Goal: Information Seeking & Learning: Learn about a topic

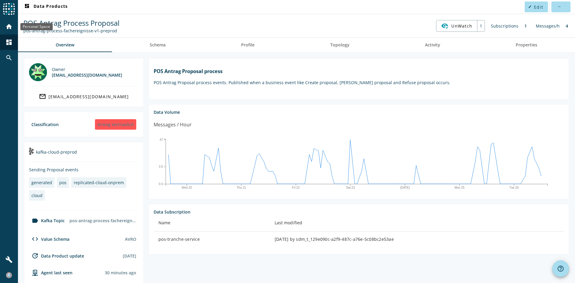
click at [13, 25] on div "home" at bounding box center [9, 27] width 16 height 16
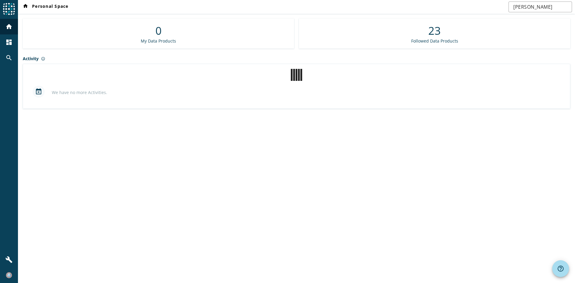
click at [422, 9] on nav "home Personal Space [PERSON_NAME]" at bounding box center [296, 7] width 557 height 14
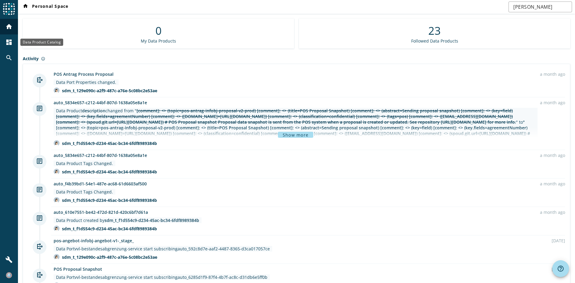
click at [10, 43] on mat-icon "dashboard" at bounding box center [8, 42] width 7 height 7
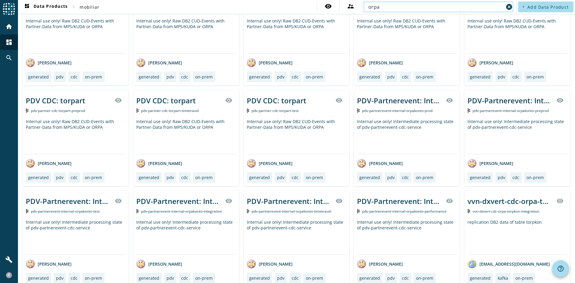
scroll to position [652, 0]
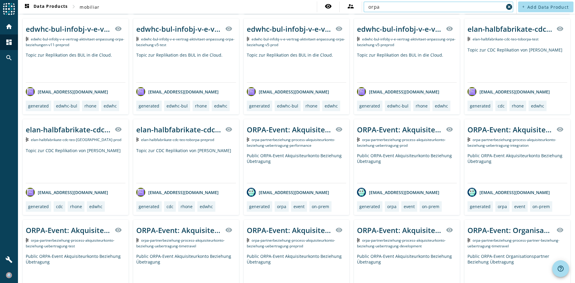
scroll to position [167, 0]
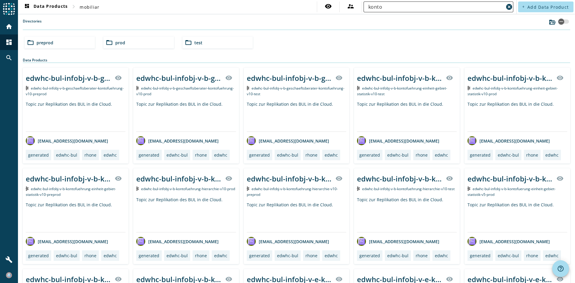
click at [383, 11] on div "konto" at bounding box center [435, 6] width 135 height 11
click at [382, 9] on input "konto" at bounding box center [435, 6] width 135 height 7
click at [382, 8] on input "konto" at bounding box center [435, 6] width 135 height 7
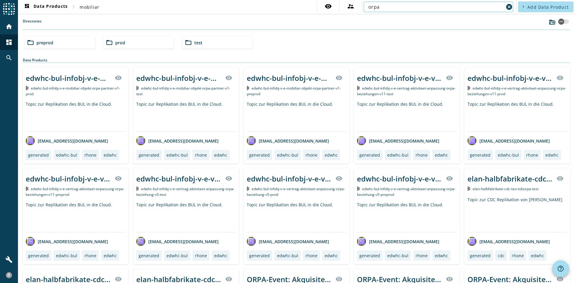
type input "orpa"
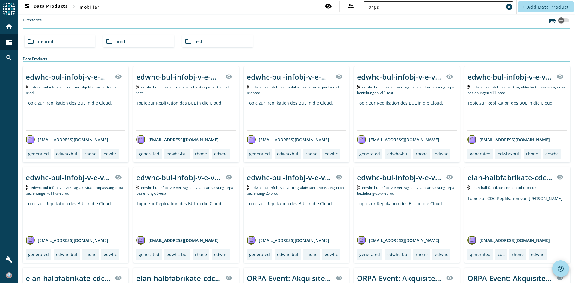
scroll to position [148, 0]
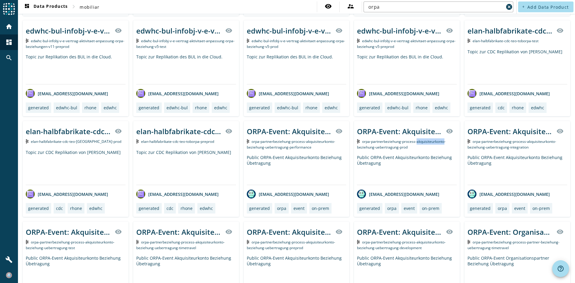
drag, startPoint x: 414, startPoint y: 141, endPoint x: 442, endPoint y: 142, distance: 28.8
click at [442, 142] on span "orpa-partnerbeziehung-process-akquisiteurkonto-beziehung-uebertragung-prod" at bounding box center [401, 144] width 89 height 11
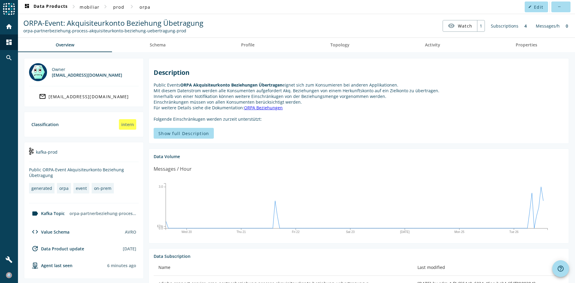
click at [265, 107] on link "ORPA Beziehungen" at bounding box center [263, 108] width 39 height 6
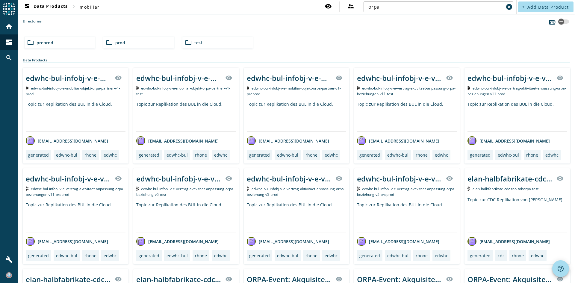
click at [356, 46] on div "folder_open preprod folder_open prod folder_open test" at bounding box center [296, 42] width 549 height 17
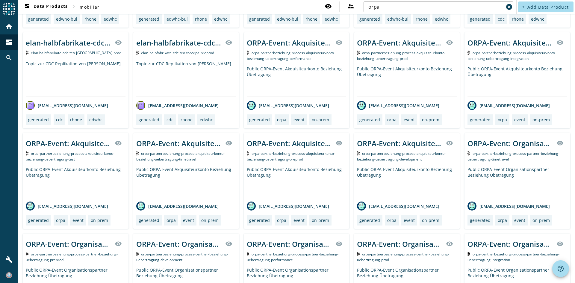
scroll to position [233, 0]
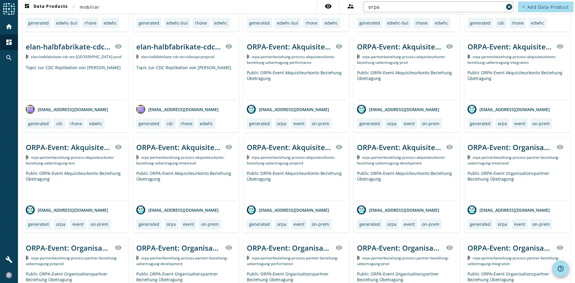
click at [476, 56] on span "orpa-partnerbeziehung-process-akquisiteurkonto-beziehung-uebertragung-integrati…" at bounding box center [512, 59] width 89 height 11
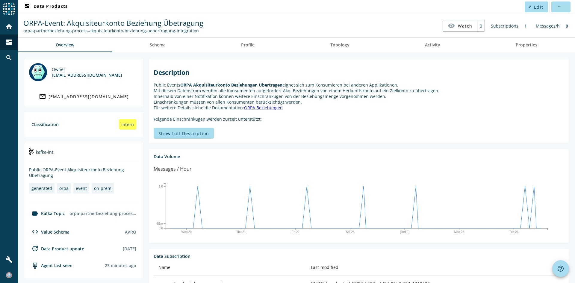
click at [185, 131] on span "Show full Description" at bounding box center [183, 134] width 51 height 6
